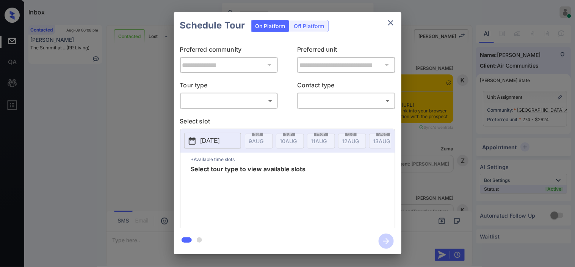
scroll to position [616, 0]
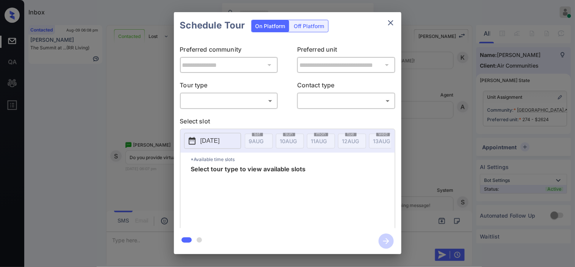
click at [258, 105] on body "Inbox Kristine Capara Online Set yourself offline Set yourself on break Profile…" at bounding box center [287, 133] width 575 height 267
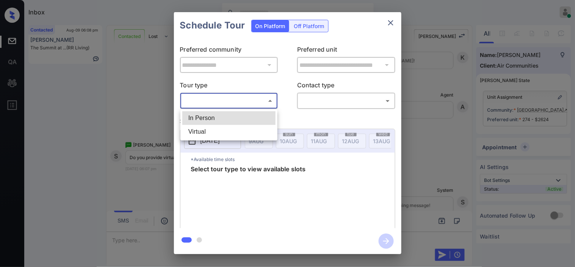
click at [237, 127] on li "Virtual" at bounding box center [228, 132] width 93 height 14
type input "*******"
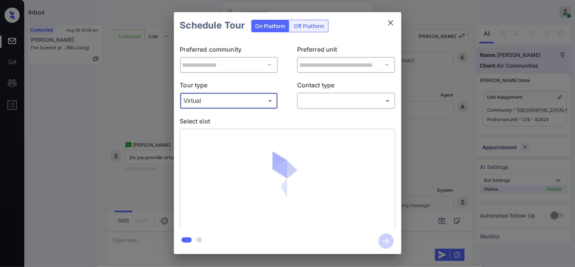
click at [149, 122] on div "**********" at bounding box center [287, 133] width 575 height 266
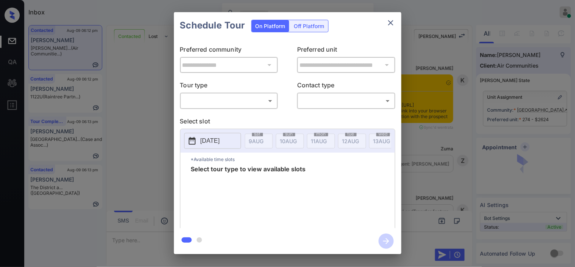
scroll to position [1081, 0]
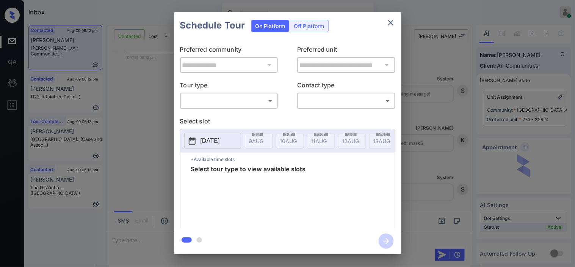
click at [222, 100] on body "Inbox Kristine Capara Online Set yourself offline Set yourself on break Profile…" at bounding box center [287, 133] width 575 height 267
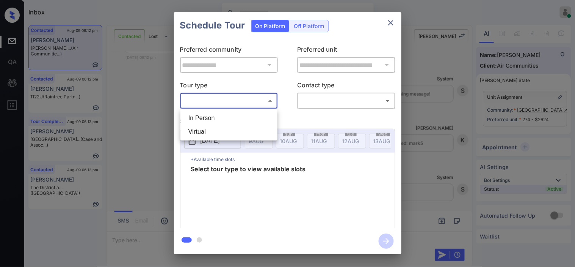
click at [213, 131] on li "Virtual" at bounding box center [228, 132] width 93 height 14
type input "*******"
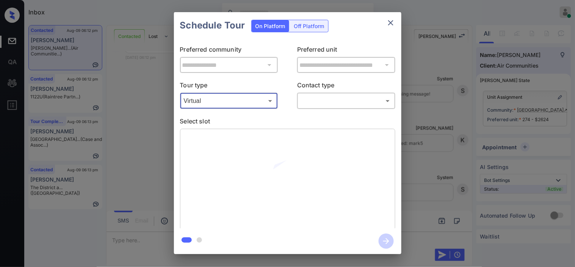
click at [318, 102] on body "Inbox Kristine Capara Online Set yourself offline Set yourself on break Profile…" at bounding box center [287, 133] width 575 height 267
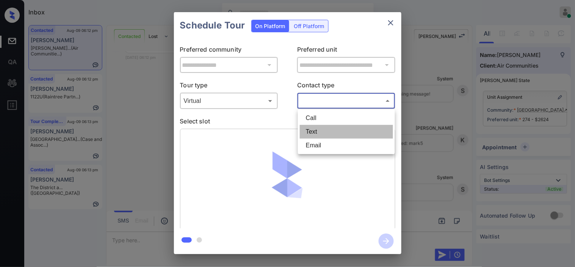
click at [321, 125] on li "Text" at bounding box center [346, 132] width 93 height 14
type input "****"
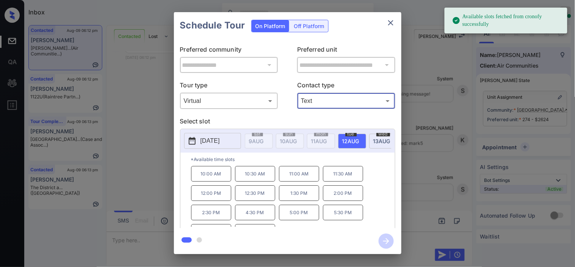
click at [198, 138] on button "[DATE]" at bounding box center [212, 141] width 57 height 16
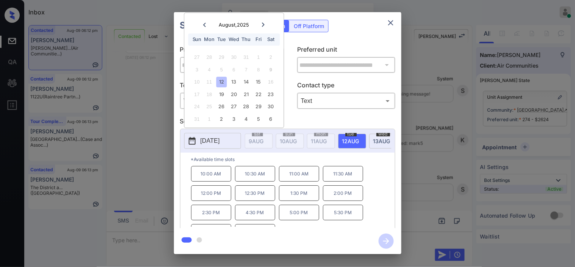
scroll to position [13, 0]
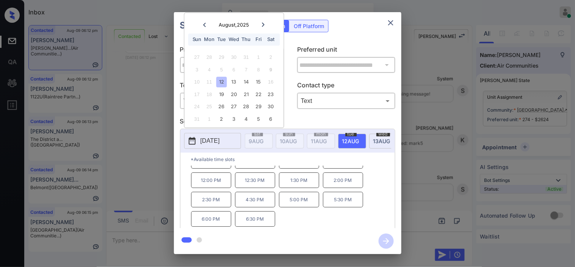
click at [171, 147] on div "**********" at bounding box center [287, 133] width 575 height 266
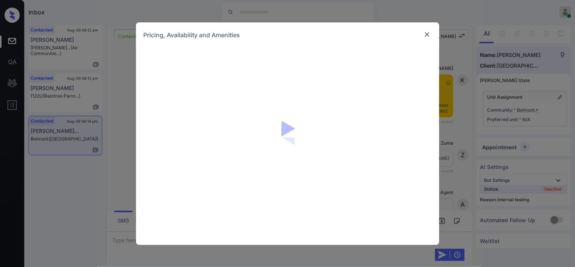
scroll to position [1433, 0]
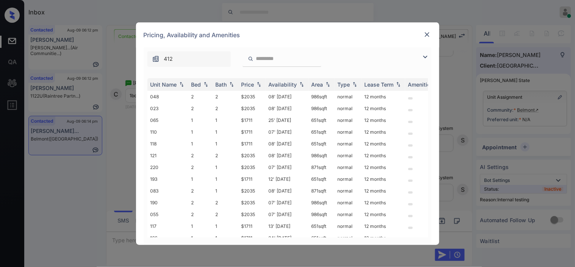
click at [429, 61] on div "412" at bounding box center [288, 56] width 288 height 19
click at [425, 56] on img at bounding box center [425, 56] width 9 height 9
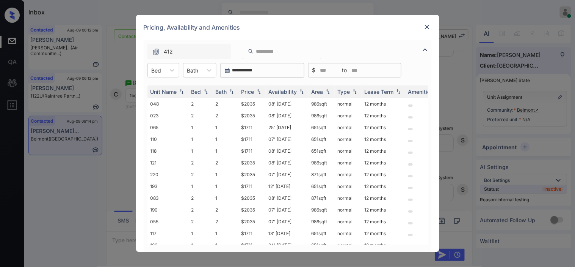
click at [143, 70] on div "**********" at bounding box center [287, 146] width 303 height 212
click at [161, 67] on div at bounding box center [157, 70] width 10 height 8
click at [158, 88] on div "1" at bounding box center [164, 89] width 32 height 14
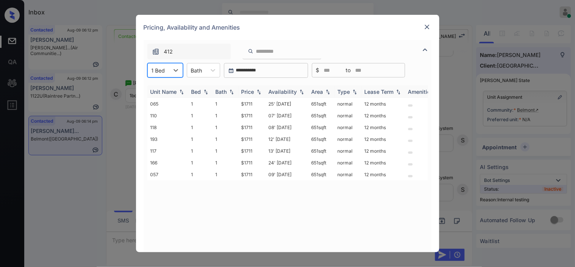
click at [256, 90] on img at bounding box center [259, 91] width 8 height 5
click at [256, 90] on img at bounding box center [259, 92] width 8 height 6
drag, startPoint x: 241, startPoint y: 104, endPoint x: 263, endPoint y: 106, distance: 22.9
click at [263, 106] on tr "065 1 1 $1711 25' Jul 25 651 sqft normal 12 months" at bounding box center [346, 104] width 396 height 12
copy tr "$1711"
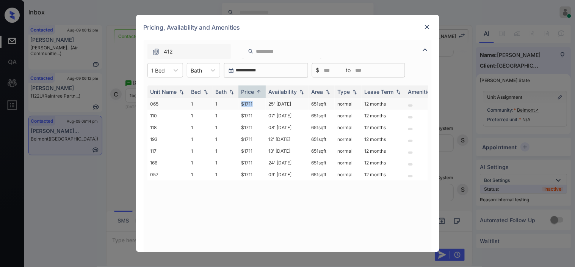
click at [251, 101] on td "$1711" at bounding box center [252, 104] width 27 height 12
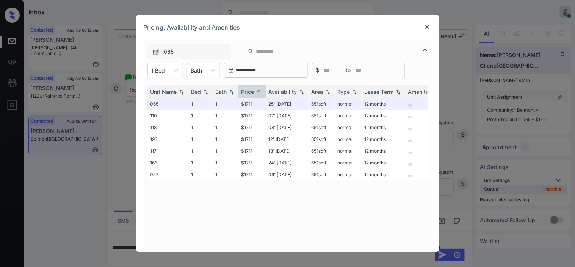
click at [423, 25] on div at bounding box center [427, 26] width 9 height 9
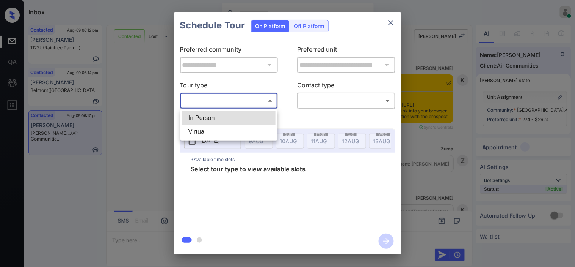
scroll to position [1012, 0]
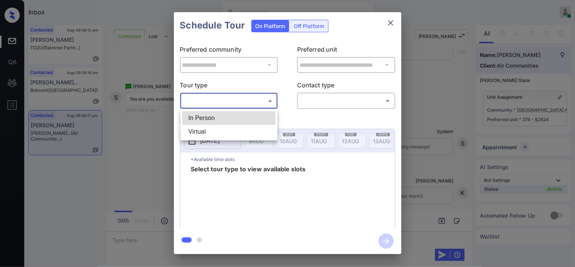
click at [226, 116] on li "In Person" at bounding box center [228, 118] width 93 height 14
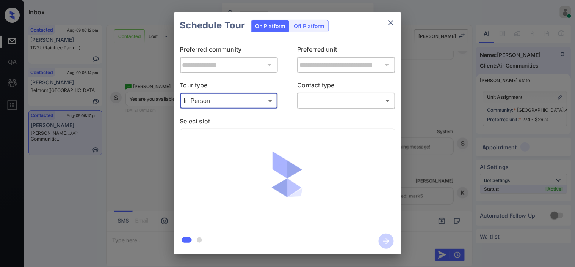
click at [226, 100] on body "Inbox Kristine Capara Online Set yourself offline Set yourself on break Profile…" at bounding box center [287, 133] width 575 height 267
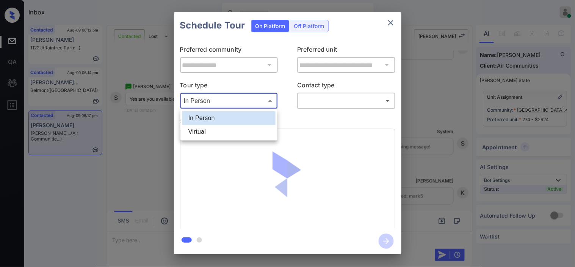
click at [219, 129] on li "Virtual" at bounding box center [228, 132] width 93 height 14
type input "*******"
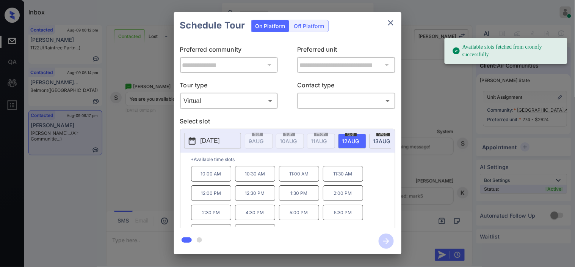
click at [134, 162] on div "**********" at bounding box center [287, 133] width 575 height 266
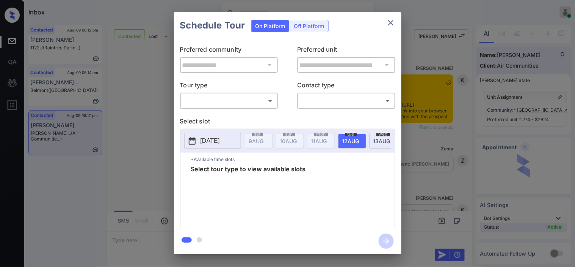
scroll to position [802, 0]
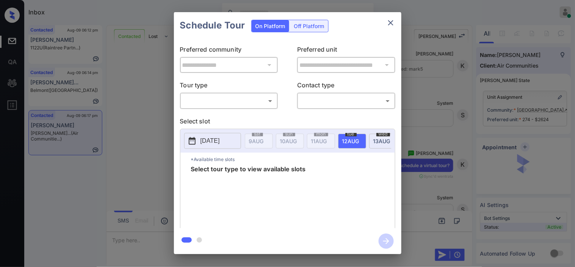
click at [208, 103] on body "Inbox Kristine Capara Online Set yourself offline Set yourself on break Profile…" at bounding box center [287, 133] width 575 height 267
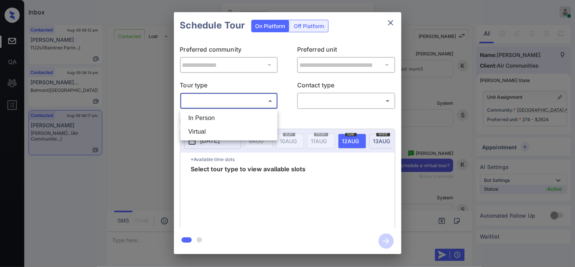
click at [206, 132] on li "Virtual" at bounding box center [228, 132] width 93 height 14
type input "*******"
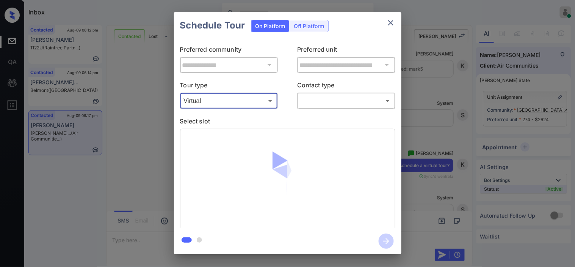
click at [333, 105] on body "Inbox Kristine Capara Online Set yourself offline Set yourself on break Profile…" at bounding box center [287, 133] width 575 height 267
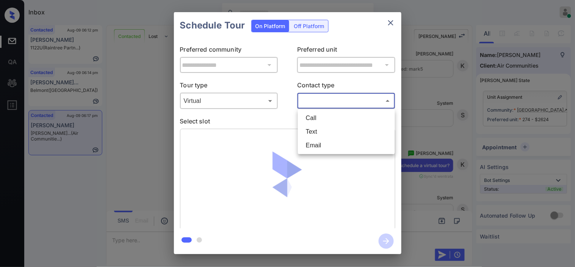
click at [323, 130] on li "Text" at bounding box center [346, 132] width 93 height 14
type input "****"
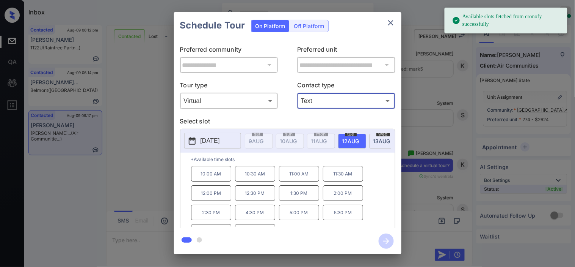
click at [191, 140] on icon at bounding box center [192, 141] width 7 height 8
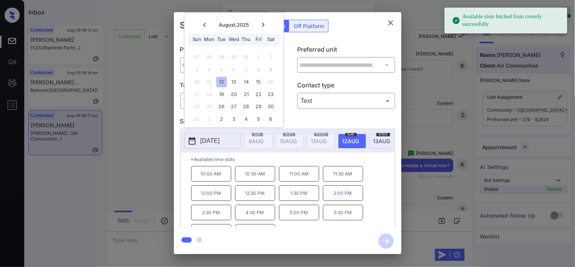
click at [221, 85] on div "12" at bounding box center [222, 82] width 10 height 10
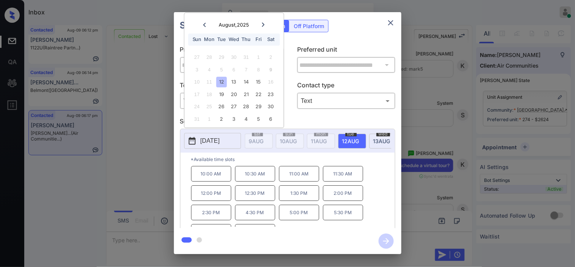
click at [263, 214] on p "4:30 PM" at bounding box center [255, 212] width 40 height 16
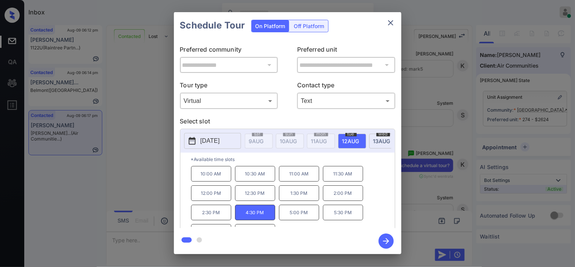
click at [384, 238] on icon "button" at bounding box center [386, 240] width 15 height 15
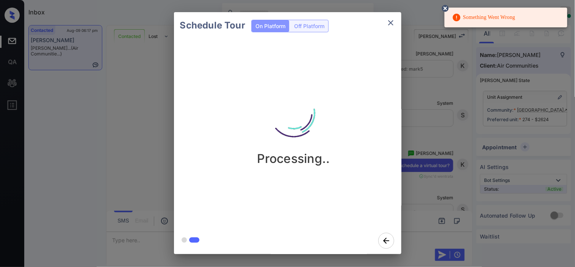
click at [441, 10] on body "Something Went Wrong Inbox Kristine Capara Online Set yourself offline Set your…" at bounding box center [287, 133] width 575 height 267
click at [384, 22] on button "close" at bounding box center [391, 22] width 15 height 15
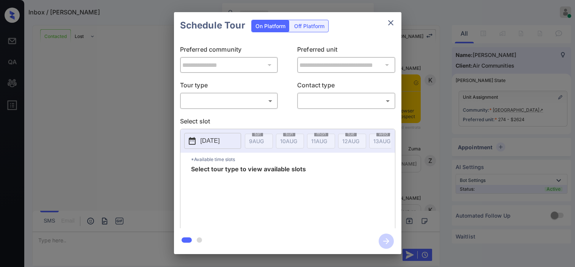
click at [257, 107] on body "Inbox / [PERSON_NAME] [PERSON_NAME] Online Set yourself offline Set yourself on…" at bounding box center [287, 133] width 575 height 267
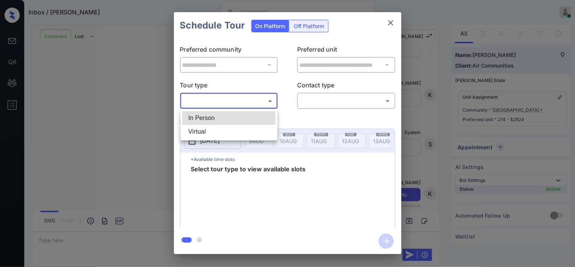
click at [222, 136] on li "Virtual" at bounding box center [228, 132] width 93 height 14
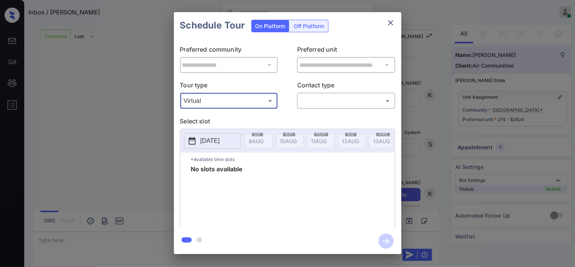
type input "*******"
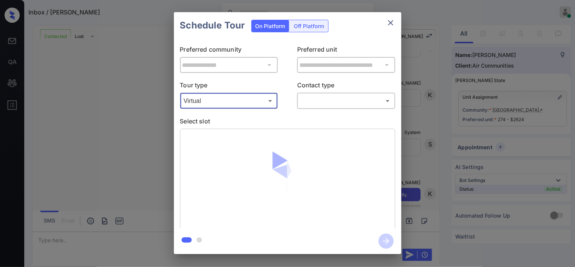
click at [319, 107] on div "​ ​" at bounding box center [346, 101] width 98 height 16
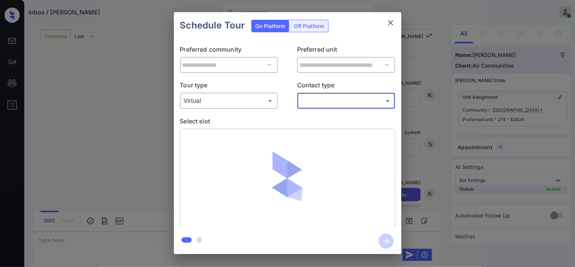
click at [317, 102] on body "Inbox / [PERSON_NAME] [PERSON_NAME] Online Set yourself offline Set yourself on…" at bounding box center [287, 133] width 575 height 267
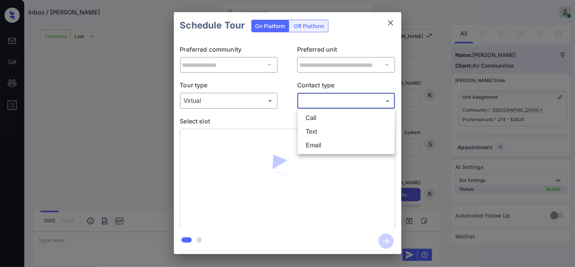
click at [316, 121] on li "Call" at bounding box center [346, 118] width 93 height 14
click at [318, 104] on div "Call Text Email" at bounding box center [287, 133] width 575 height 267
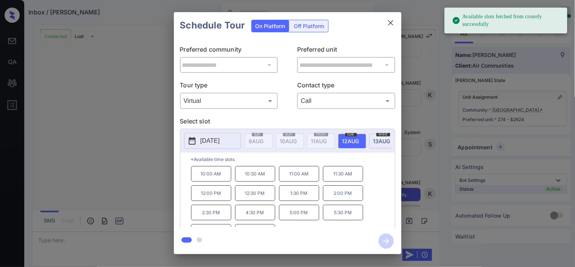
click at [318, 103] on body "Available slots fetched from cronofy successfully Inbox / [PERSON_NAME] [PERSON…" at bounding box center [287, 133] width 575 height 267
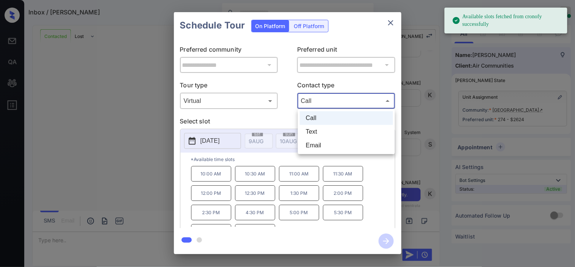
click at [316, 127] on li "Text" at bounding box center [346, 132] width 93 height 14
type input "****"
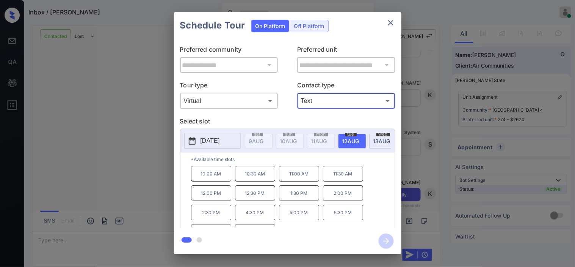
click at [259, 214] on p "4:30 PM" at bounding box center [255, 212] width 40 height 16
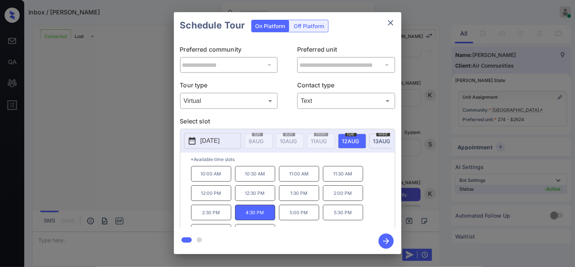
click at [383, 239] on icon "button" at bounding box center [386, 240] width 15 height 15
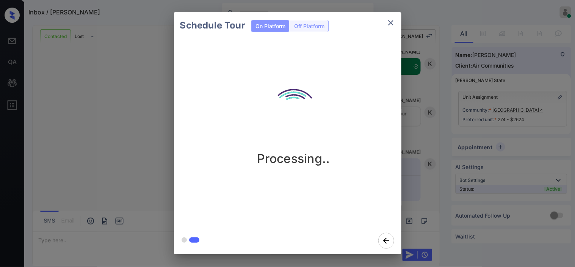
scroll to position [1737, 0]
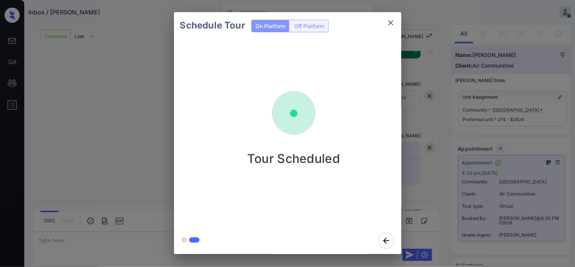
click at [407, 104] on div "Schedule Tour On Platform Off Platform Tour Scheduled" at bounding box center [287, 133] width 575 height 266
